Goal: Navigation & Orientation: Find specific page/section

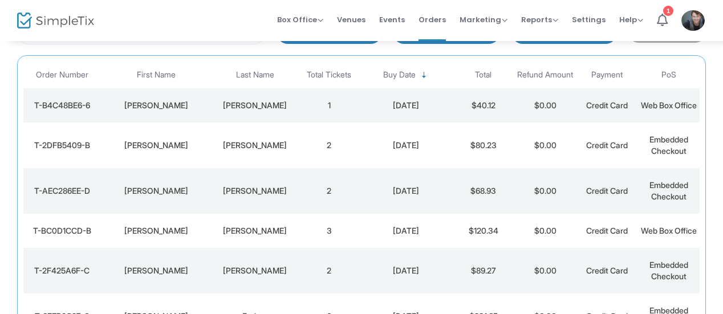
scroll to position [109, 0]
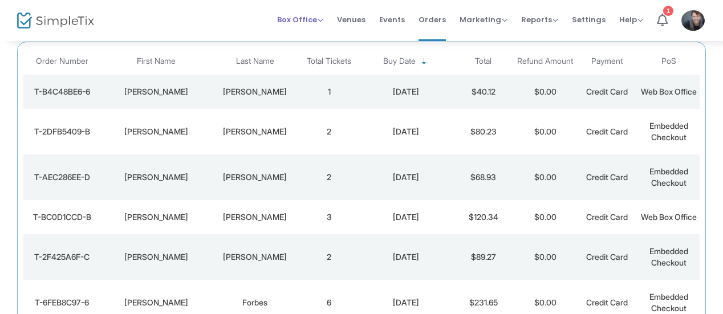
click at [299, 20] on span "Box Office" at bounding box center [300, 19] width 46 height 11
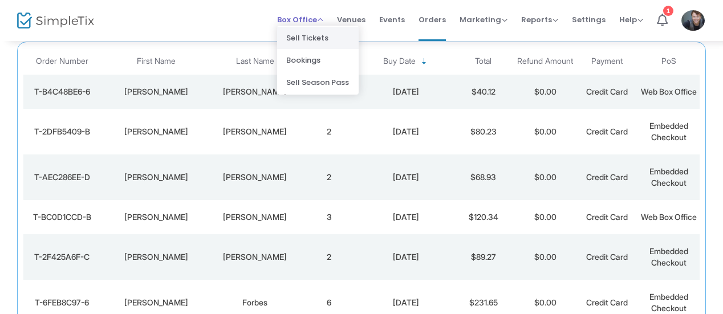
click at [315, 36] on li "Sell Tickets" at bounding box center [317, 38] width 81 height 22
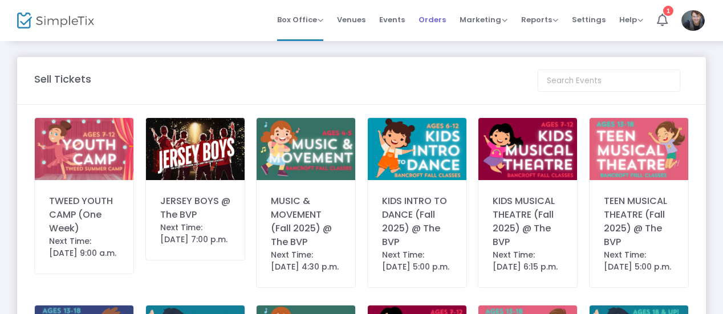
click at [439, 21] on span "Orders" at bounding box center [431, 19] width 27 height 29
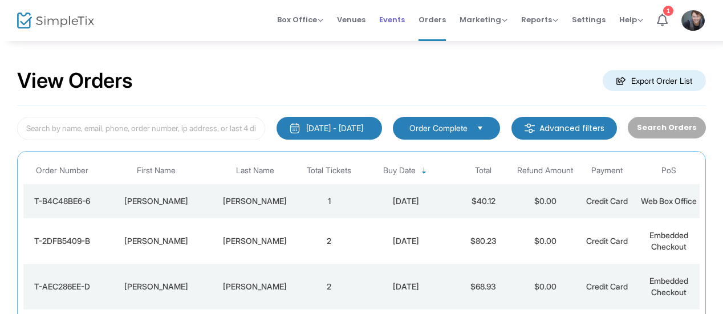
click at [398, 27] on span "Events" at bounding box center [392, 19] width 26 height 29
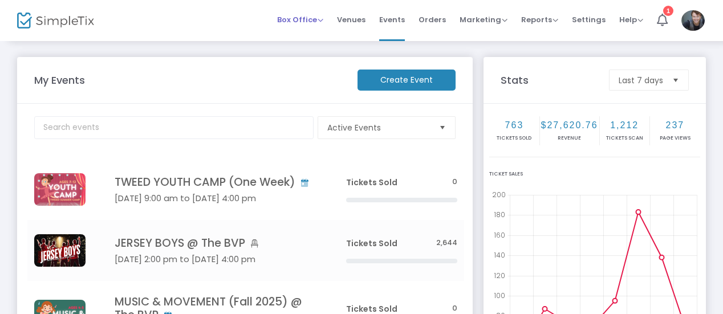
click at [294, 20] on span "Box Office" at bounding box center [300, 19] width 46 height 11
click at [440, 24] on span "Orders" at bounding box center [431, 19] width 27 height 29
